Goal: Transaction & Acquisition: Purchase product/service

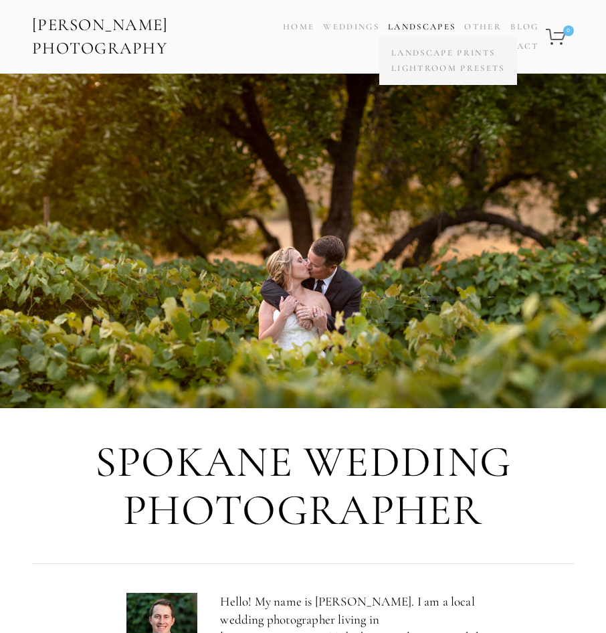
click at [444, 31] on link "Landscapes" at bounding box center [422, 26] width 68 height 11
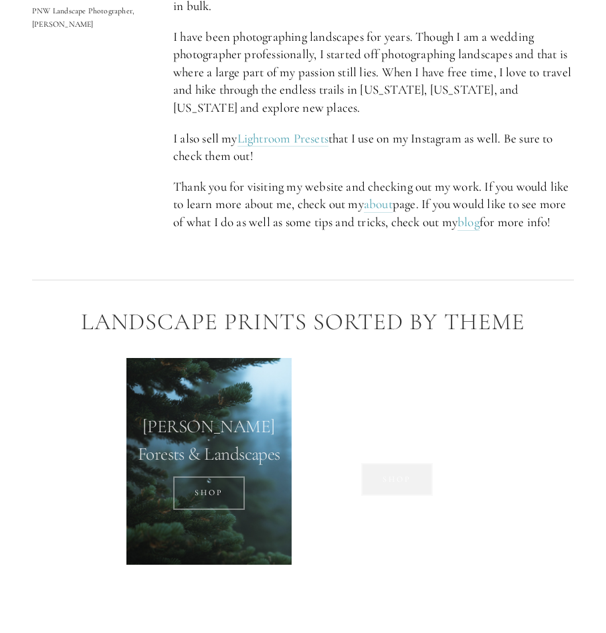
scroll to position [1137, 0]
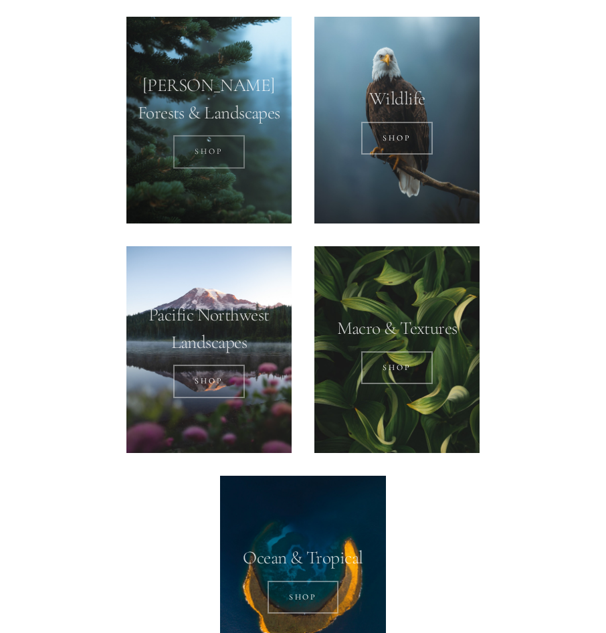
click at [220, 141] on link "SHOP" at bounding box center [209, 151] width 72 height 33
